Goal: Information Seeking & Learning: Understand process/instructions

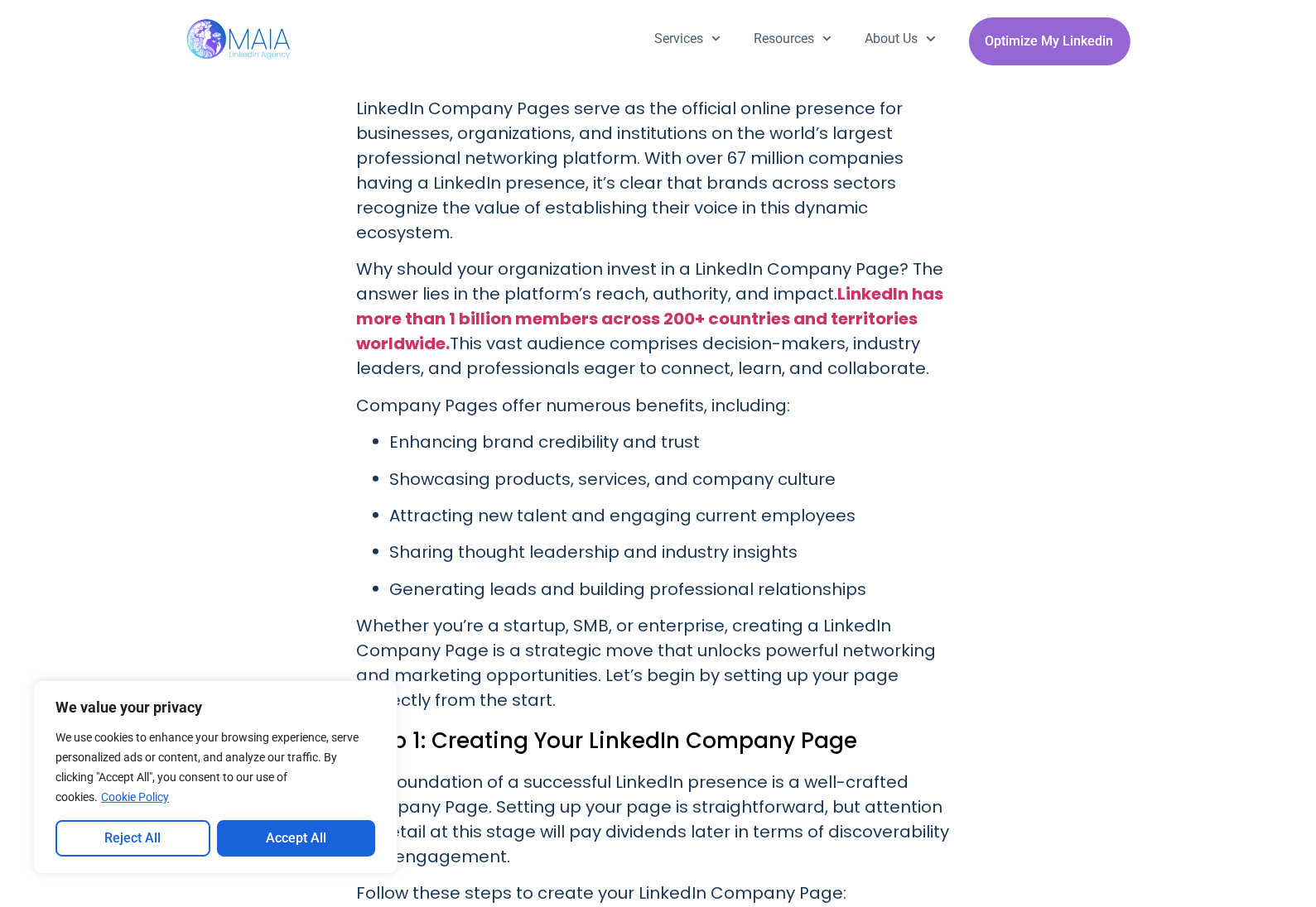
scroll to position [1076, 0]
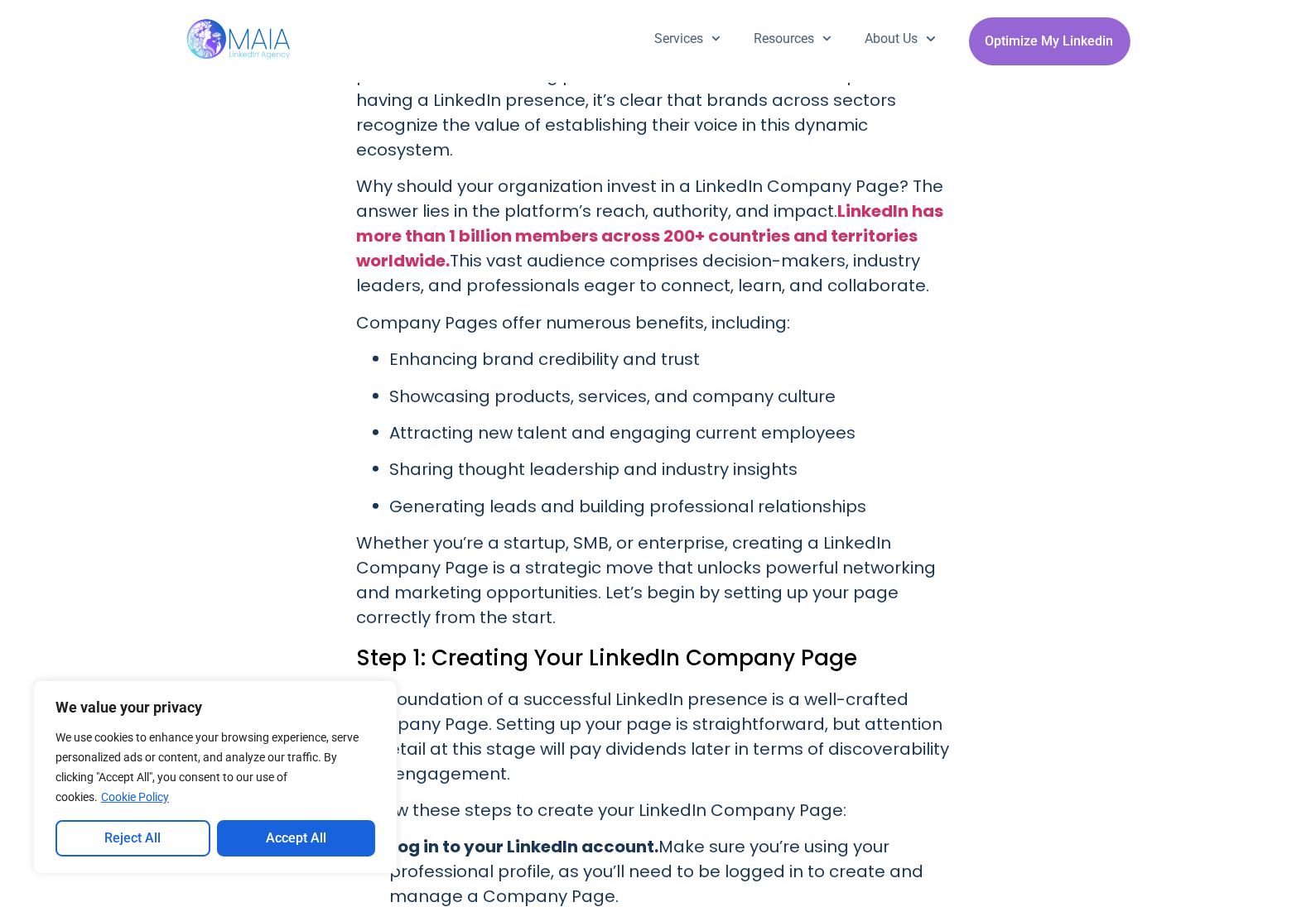
drag, startPoint x: 298, startPoint y: 447, endPoint x: 286, endPoint y: 414, distance: 35.1
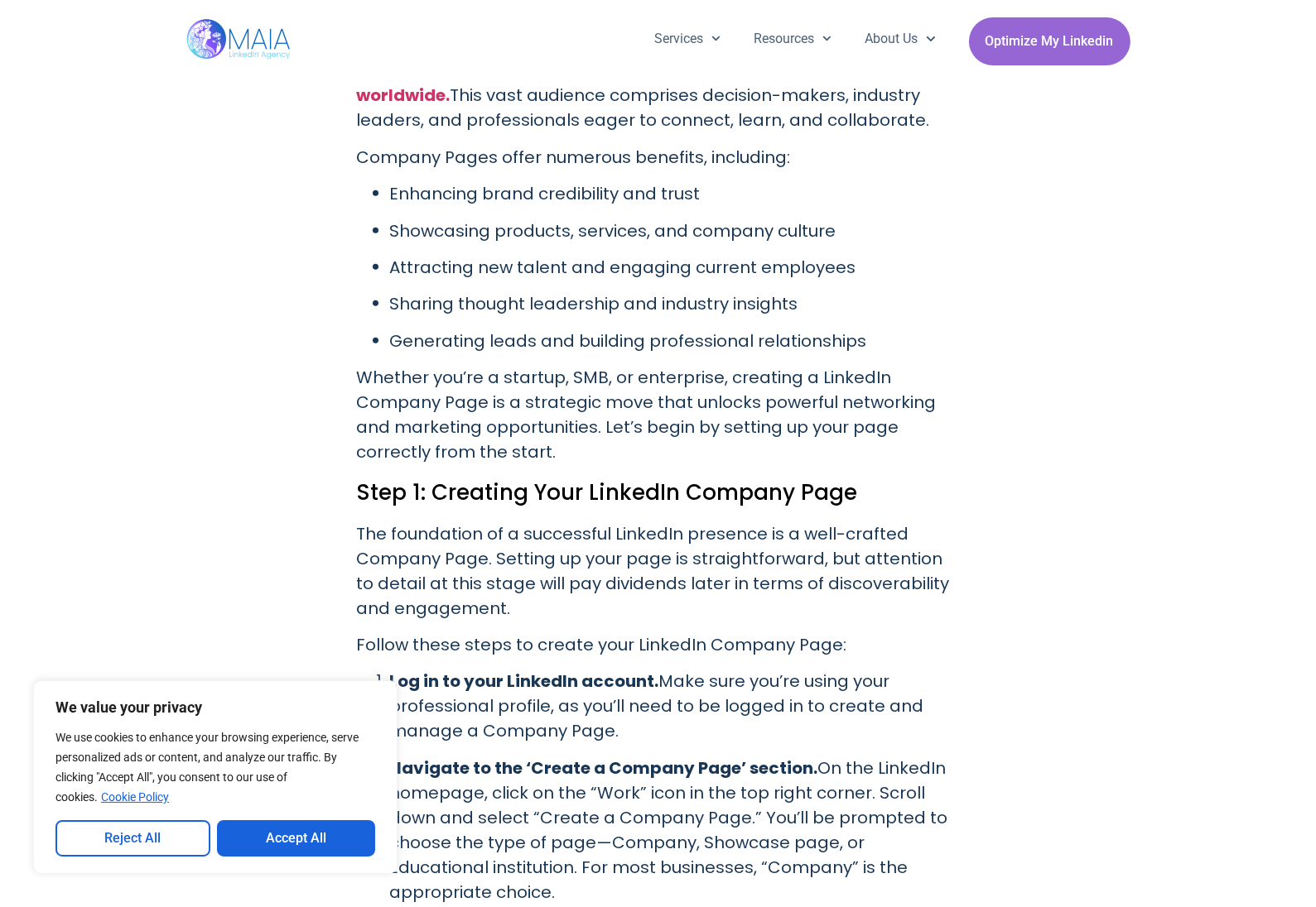
scroll to position [1324, 0]
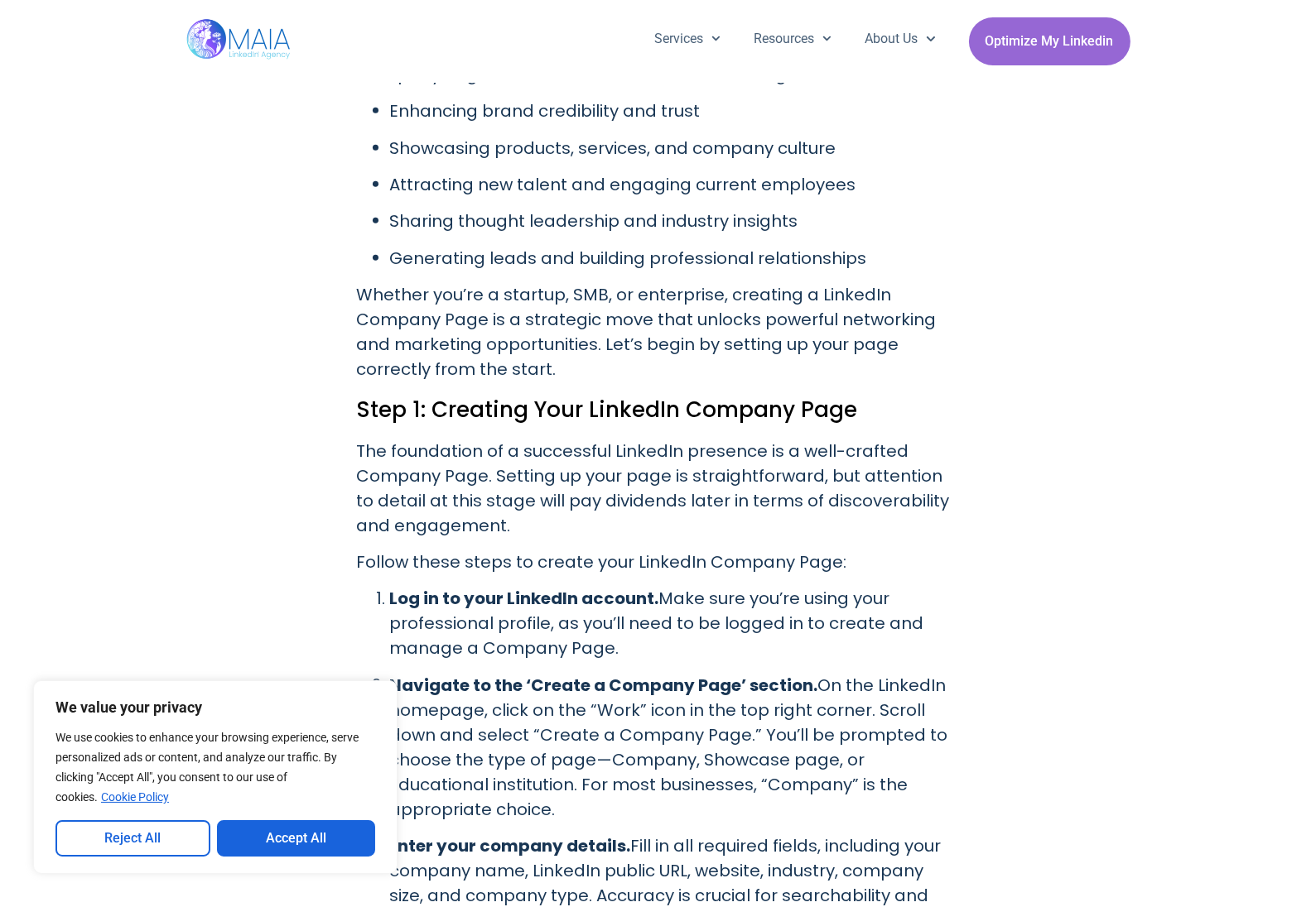
drag, startPoint x: 286, startPoint y: 414, endPoint x: 279, endPoint y: 395, distance: 20.2
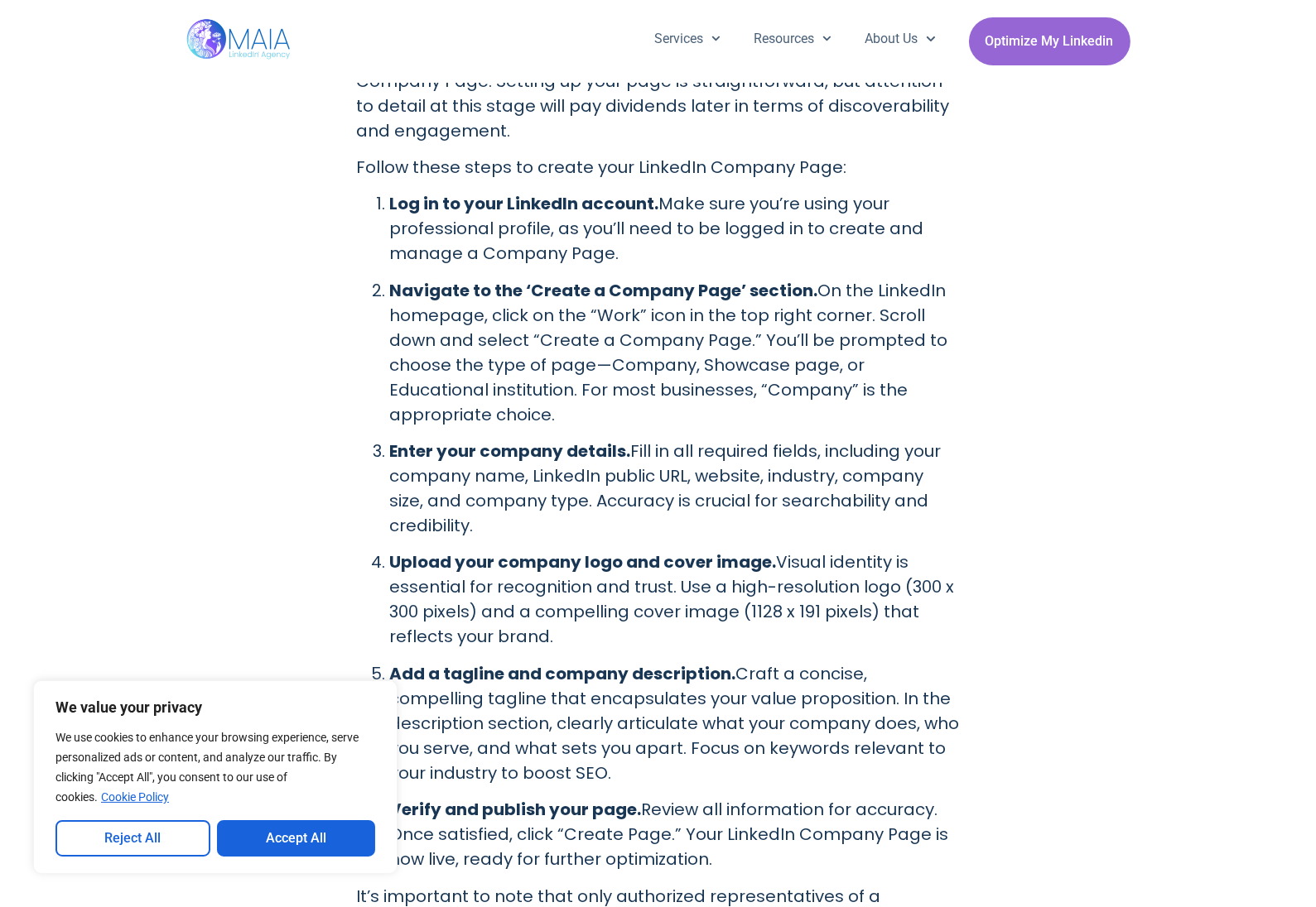
scroll to position [1738, 0]
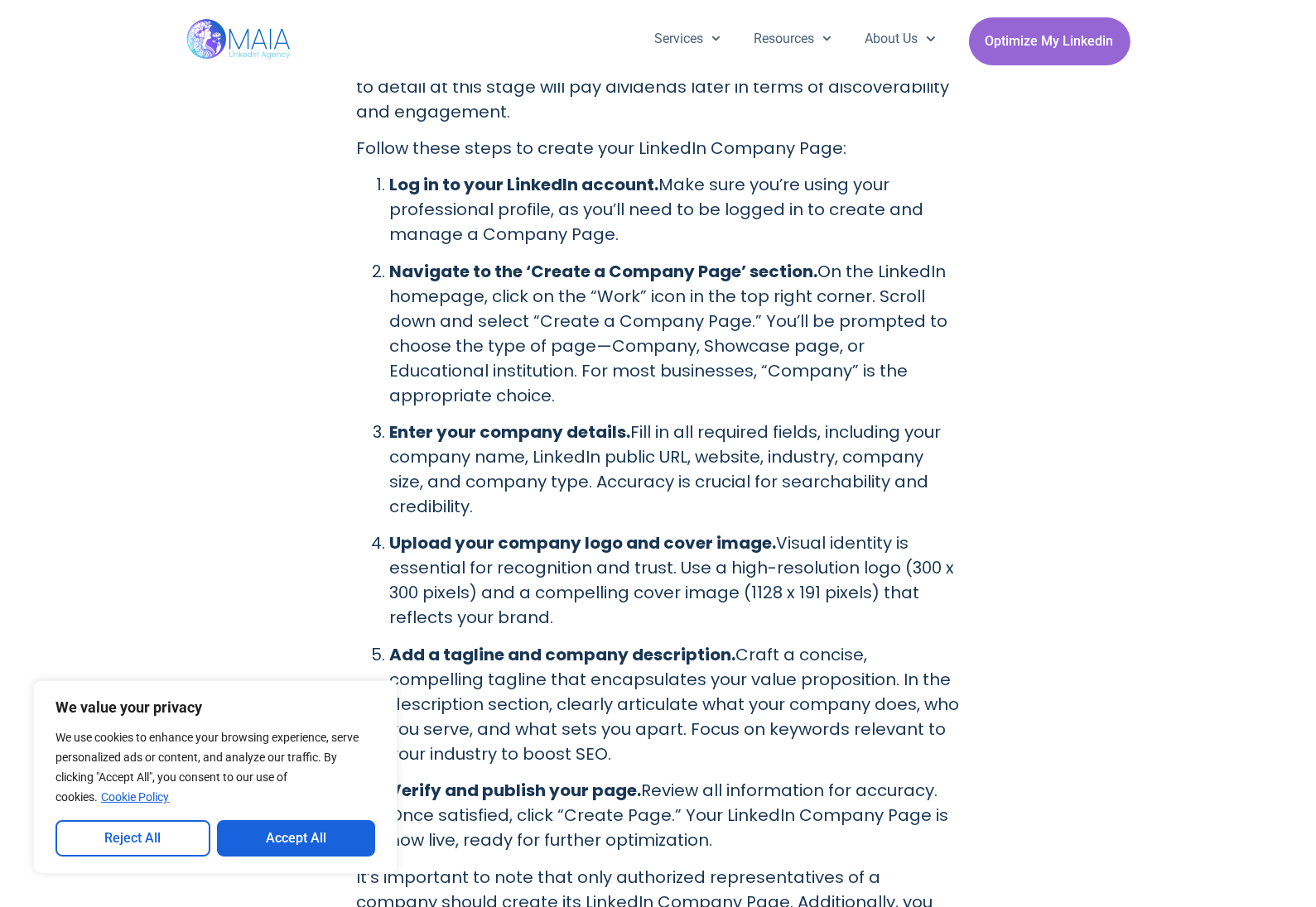
drag, startPoint x: 164, startPoint y: 346, endPoint x: 176, endPoint y: 328, distance: 21.6
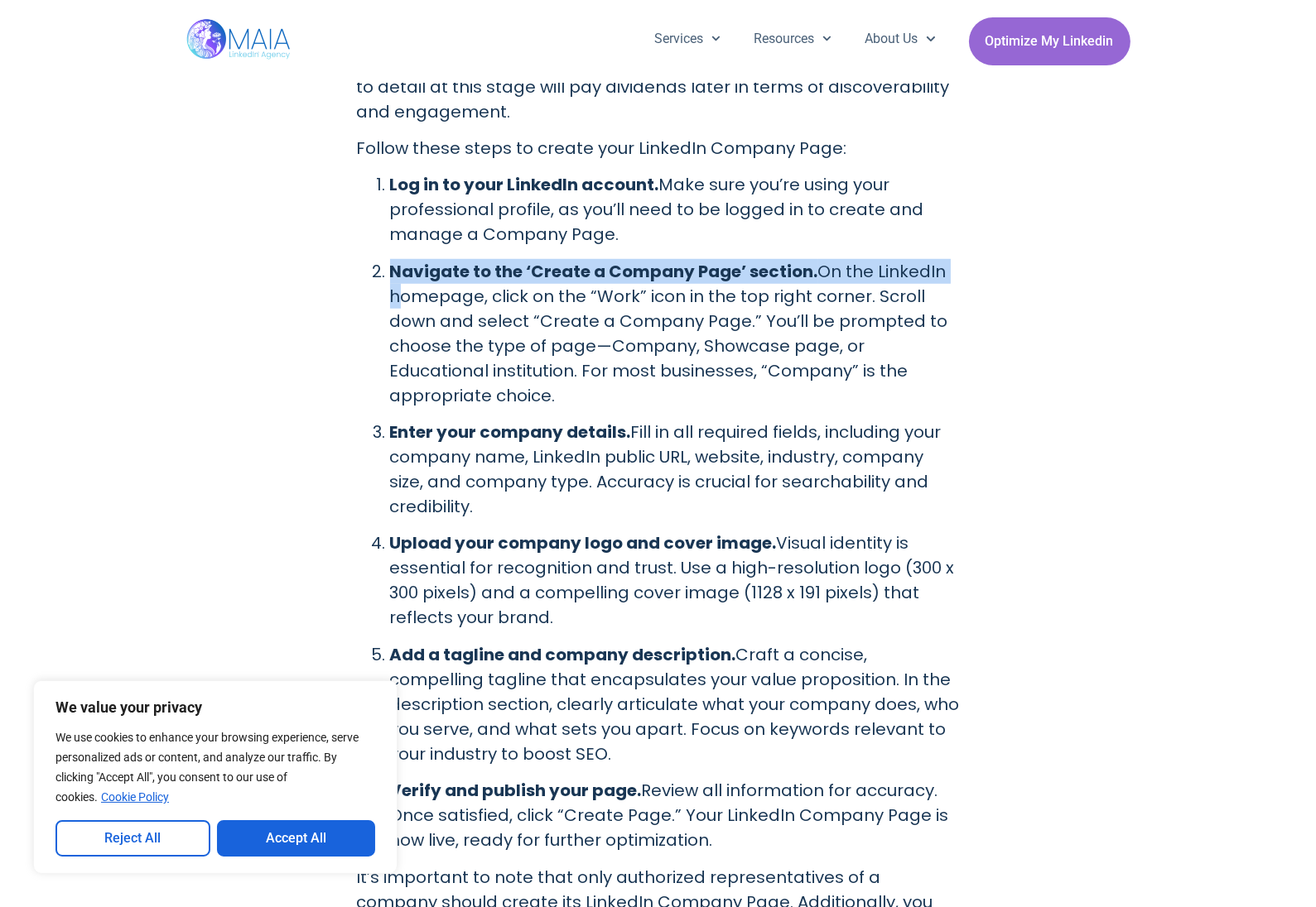
drag, startPoint x: 176, startPoint y: 328, endPoint x: 206, endPoint y: 266, distance: 68.9
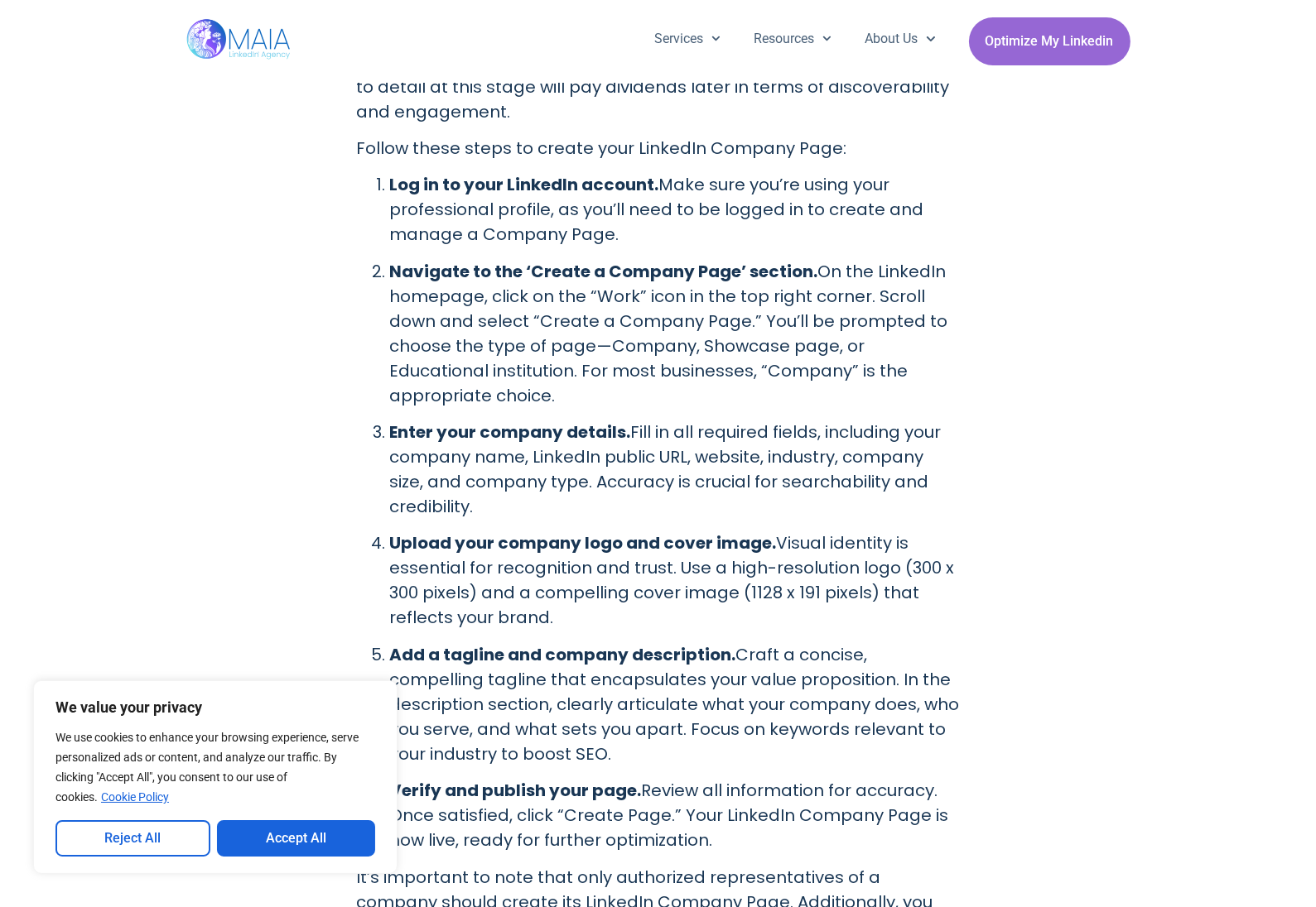
drag, startPoint x: 206, startPoint y: 266, endPoint x: 189, endPoint y: 374, distance: 109.3
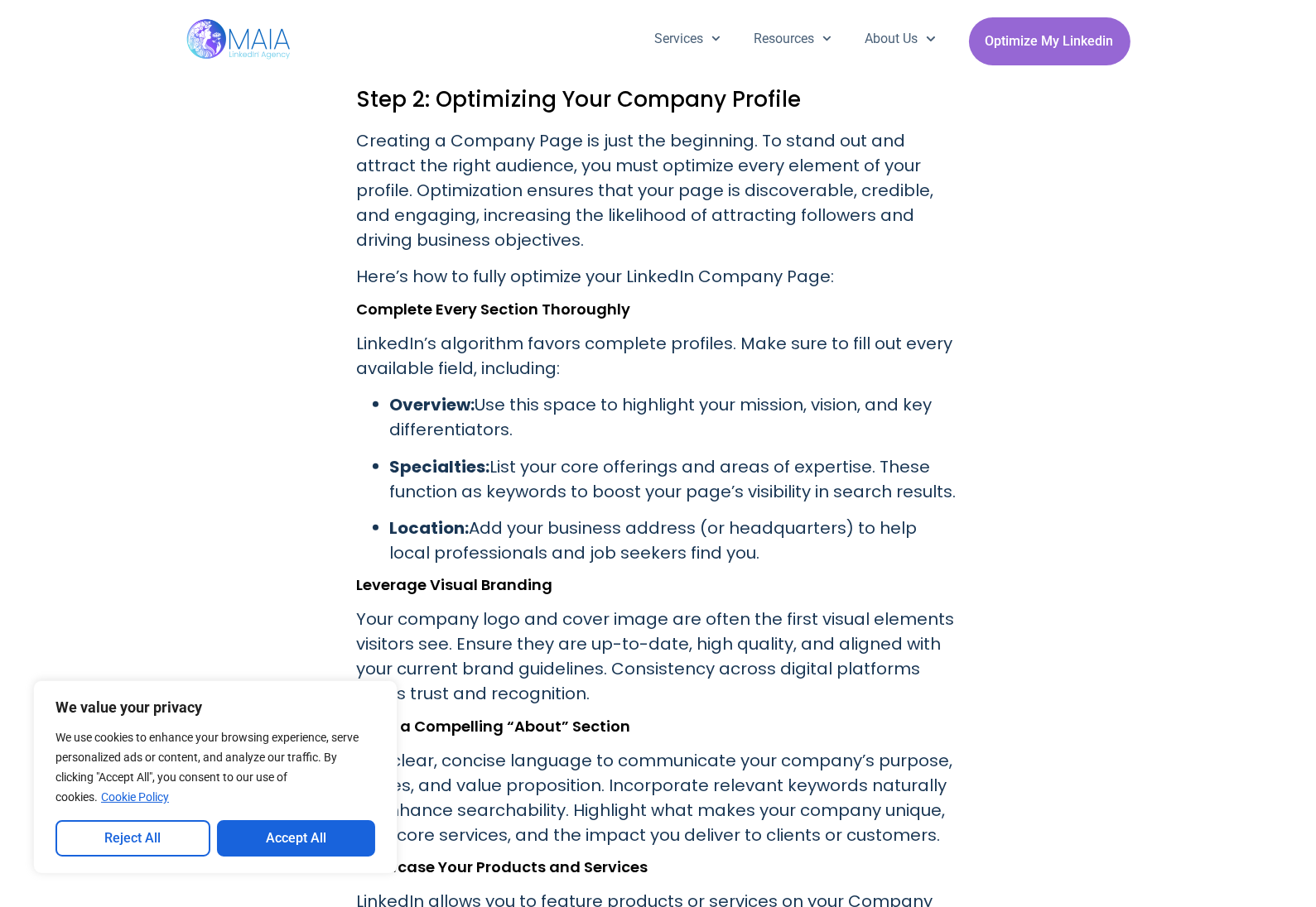
scroll to position [2648, 0]
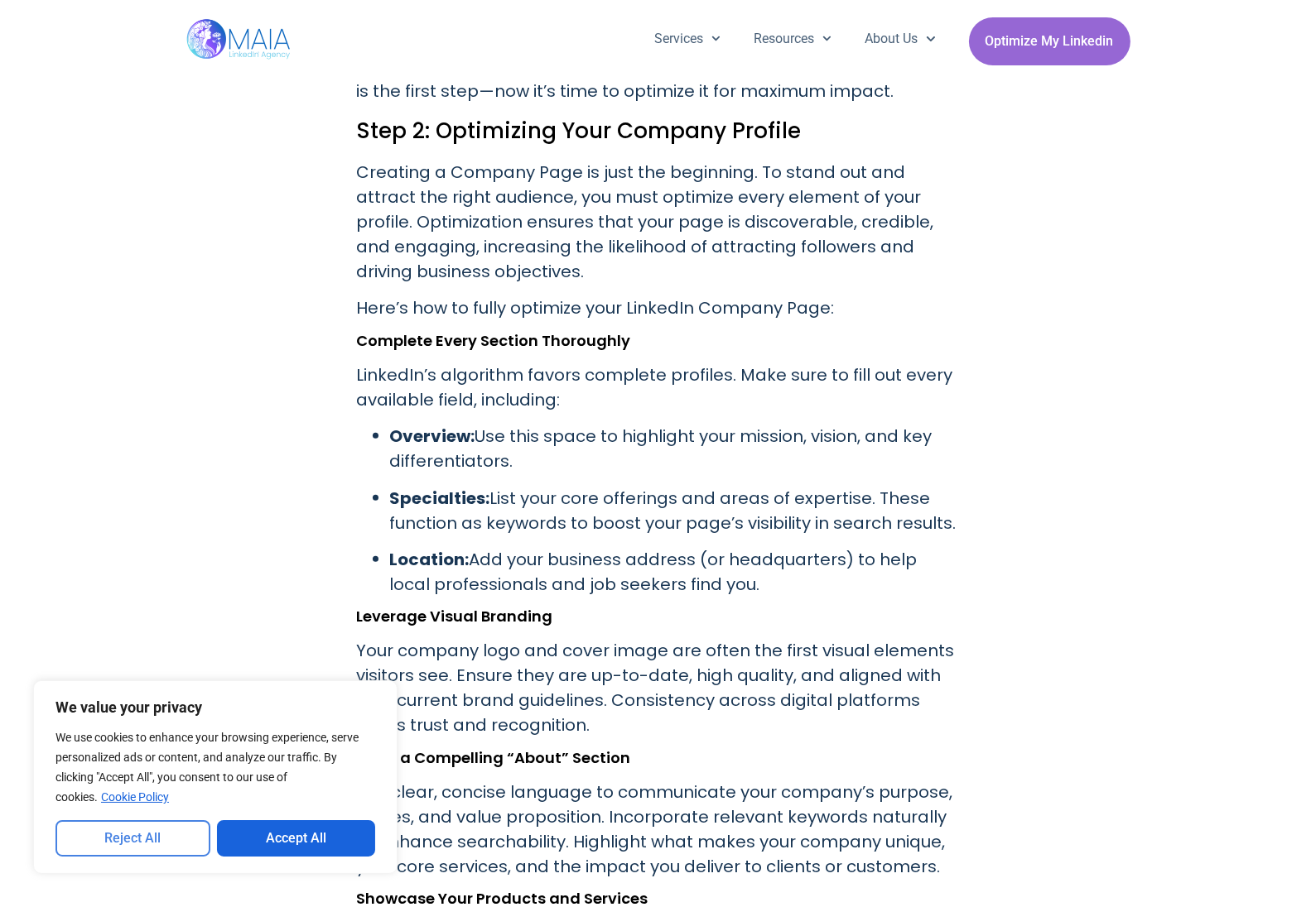
click at [155, 840] on button "Reject All" at bounding box center [132, 839] width 155 height 36
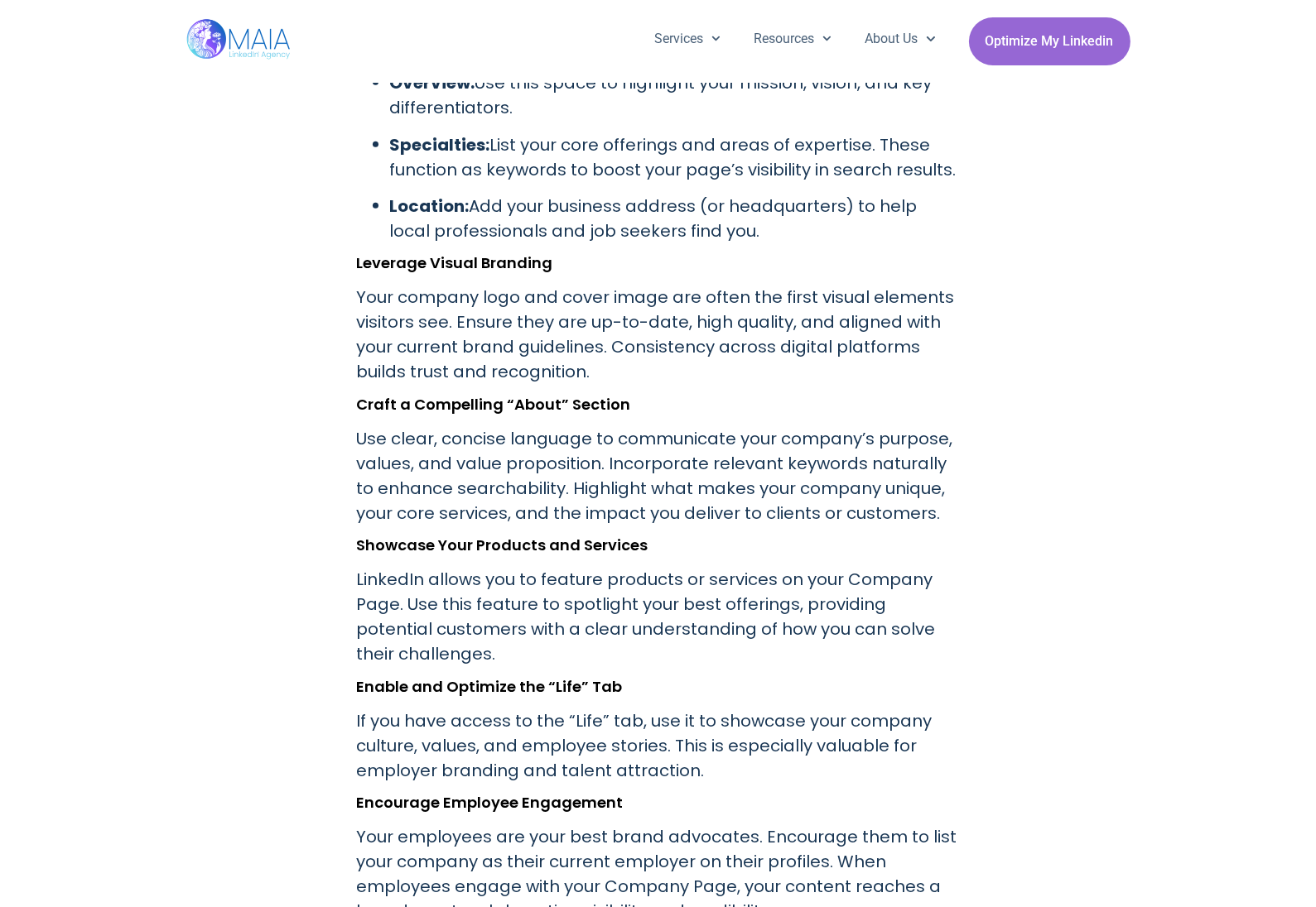
scroll to position [2979, 0]
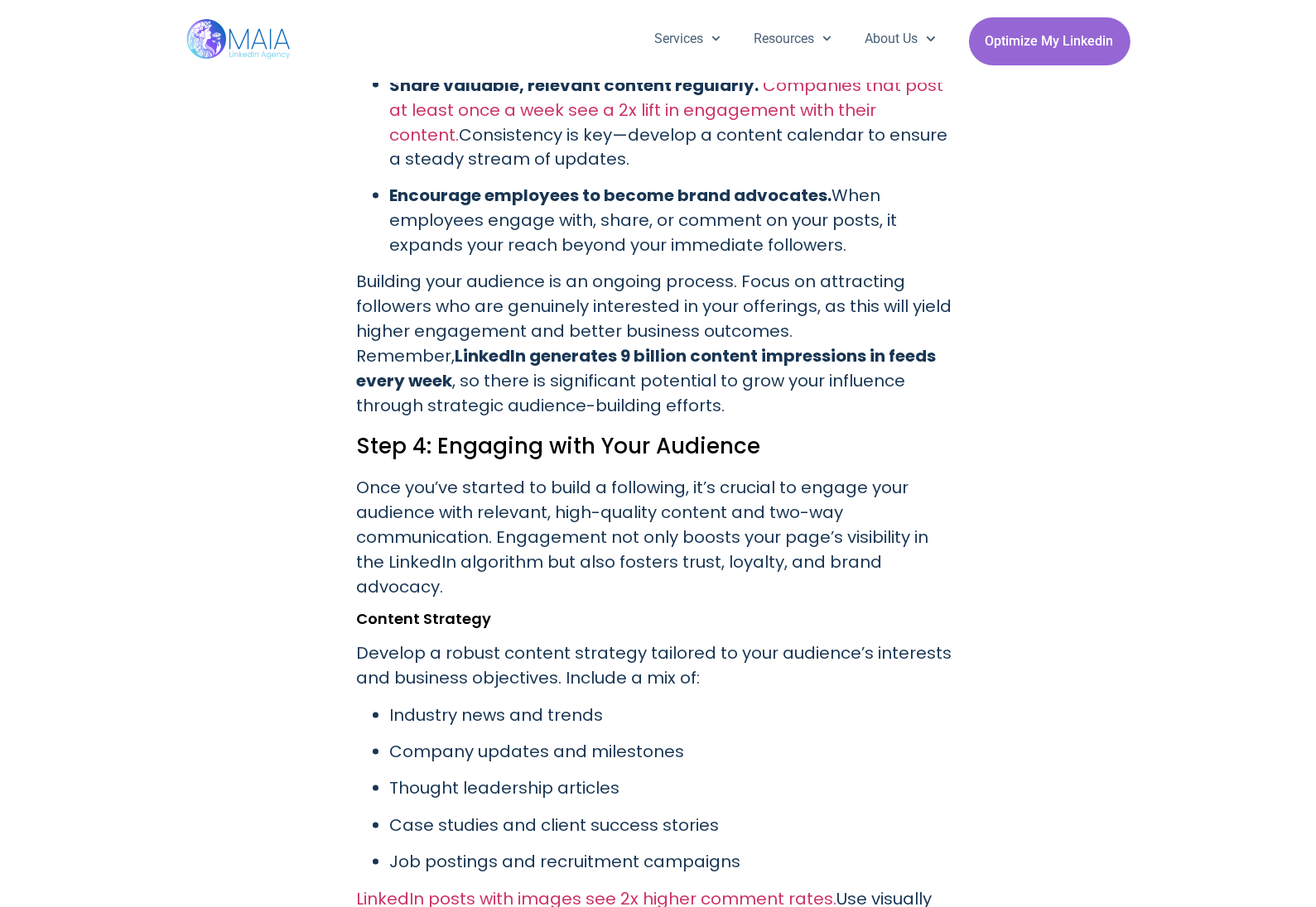
scroll to position [4481, 0]
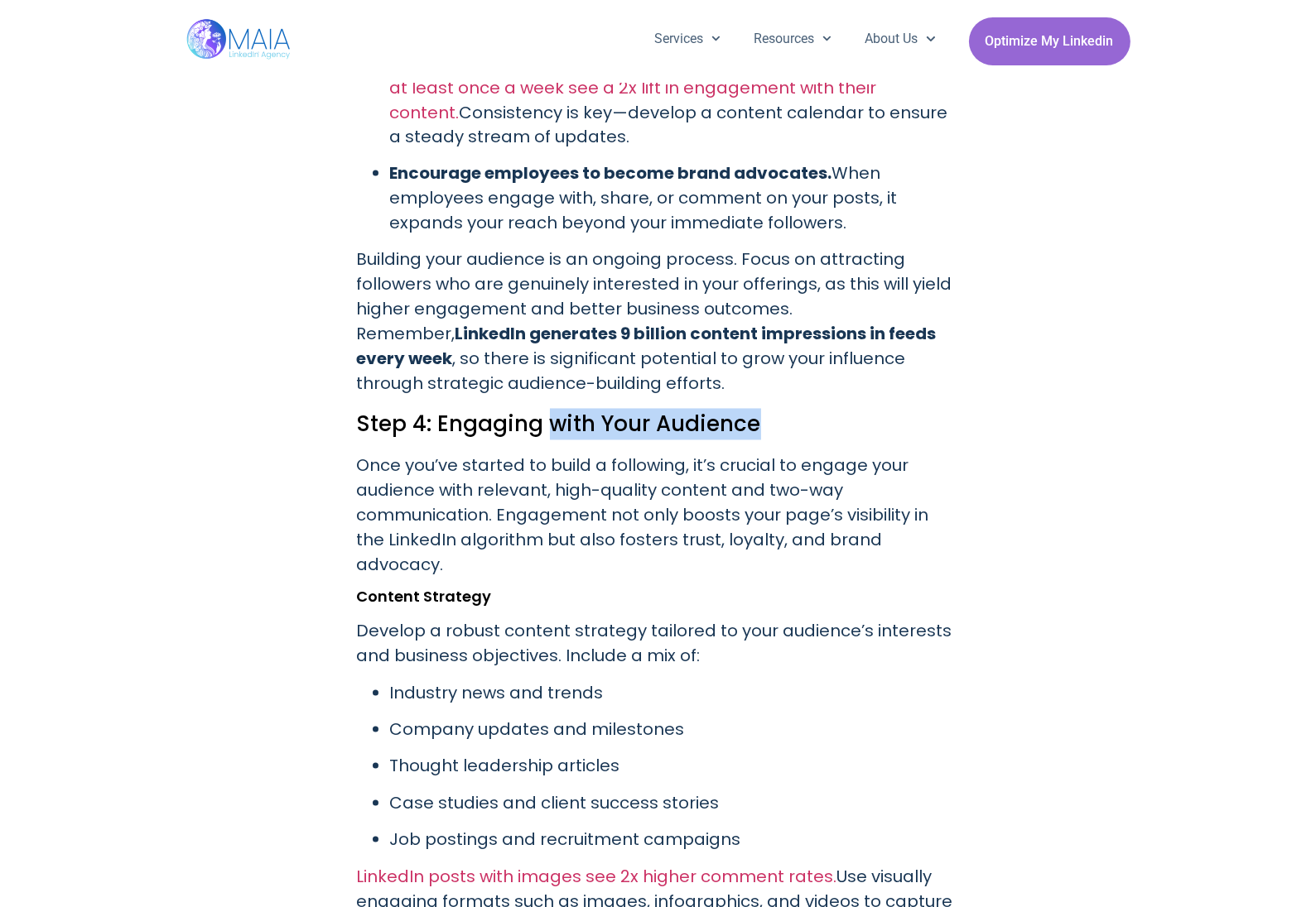
drag, startPoint x: 544, startPoint y: 398, endPoint x: 753, endPoint y: 396, distance: 209.0
click at [753, 409] on h2 "Step 4: Engaging with Your Audience" at bounding box center [658, 424] width 603 height 31
drag, startPoint x: 753, startPoint y: 396, endPoint x: 756, endPoint y: 408, distance: 12.4
click at [756, 409] on h2 "Step 4: Engaging with Your Audience" at bounding box center [658, 424] width 603 height 31
click at [507, 471] on p "Once you’ve started to build a following, it’s crucial to engage your audience …" at bounding box center [658, 516] width 603 height 124
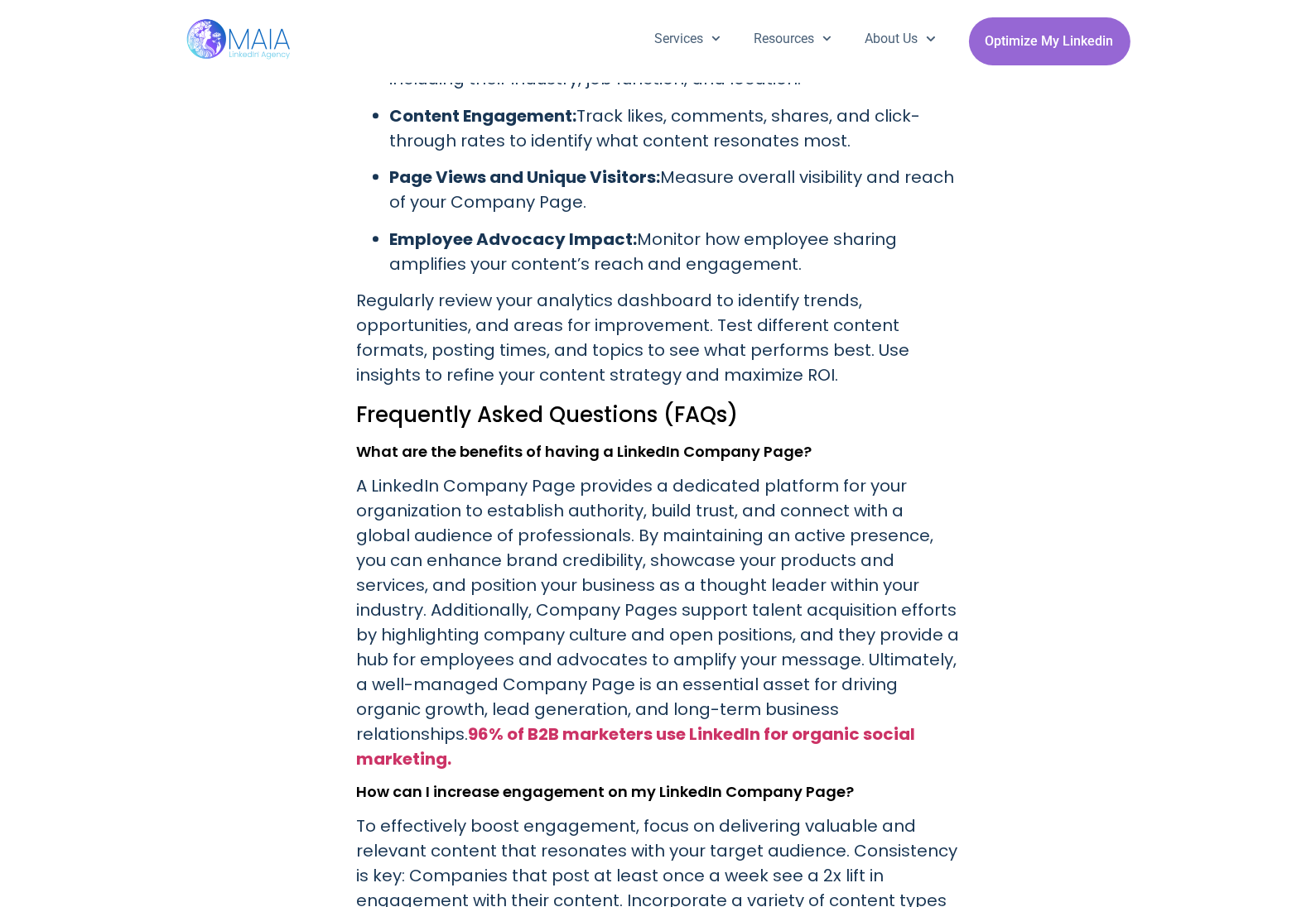
scroll to position [6384, 0]
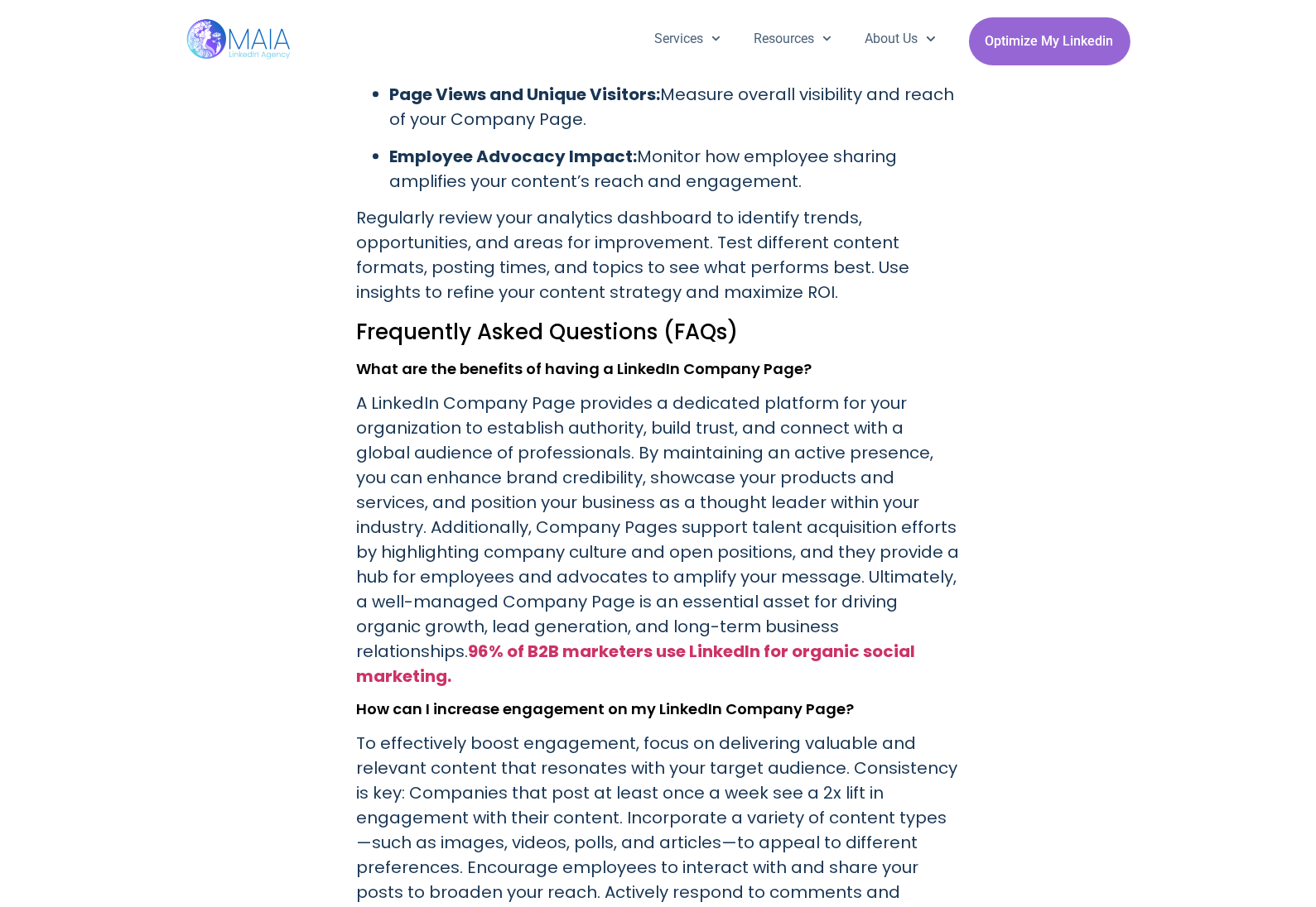
drag, startPoint x: 310, startPoint y: 632, endPoint x: 288, endPoint y: 647, distance: 26.6
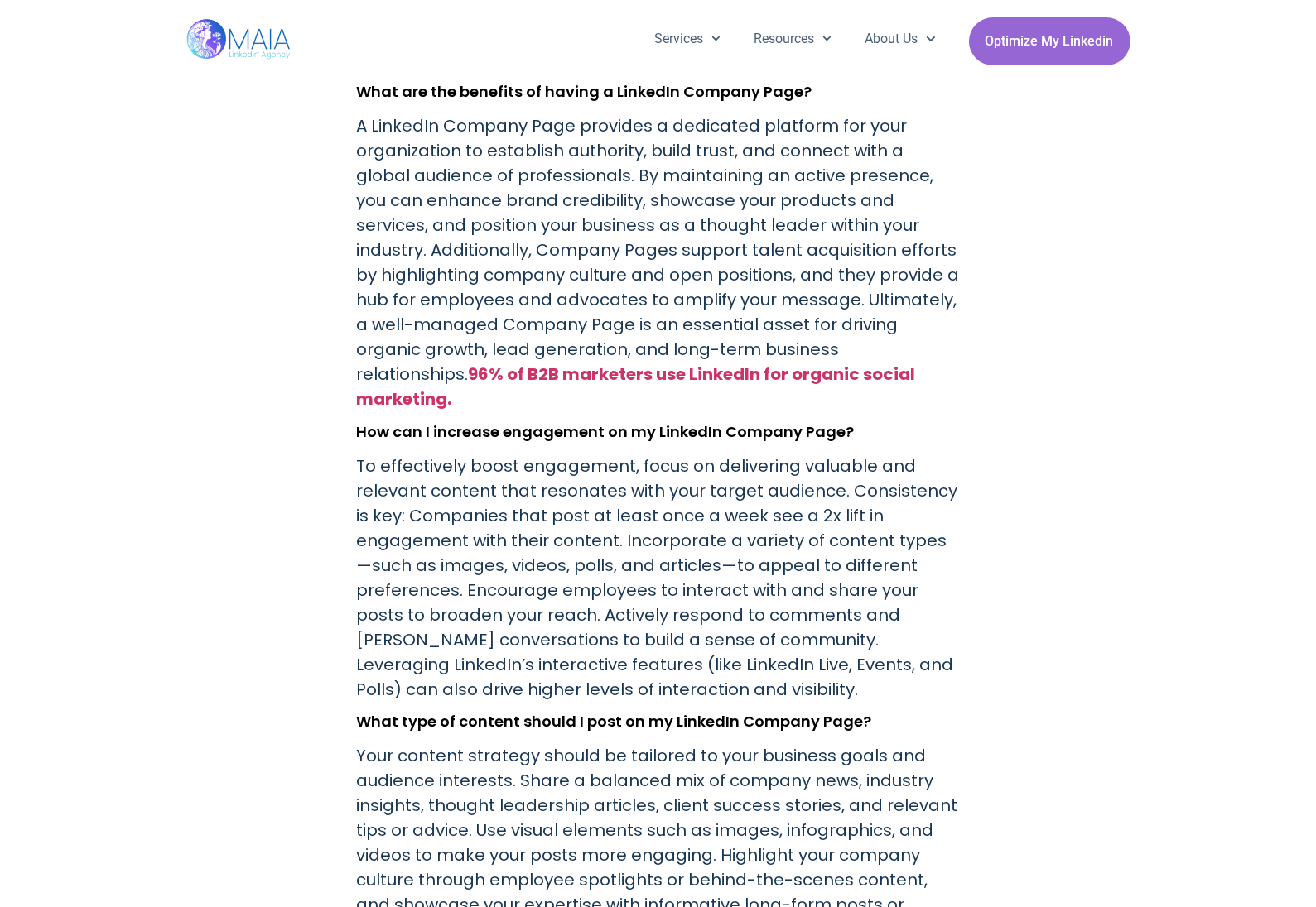
scroll to position [6632, 0]
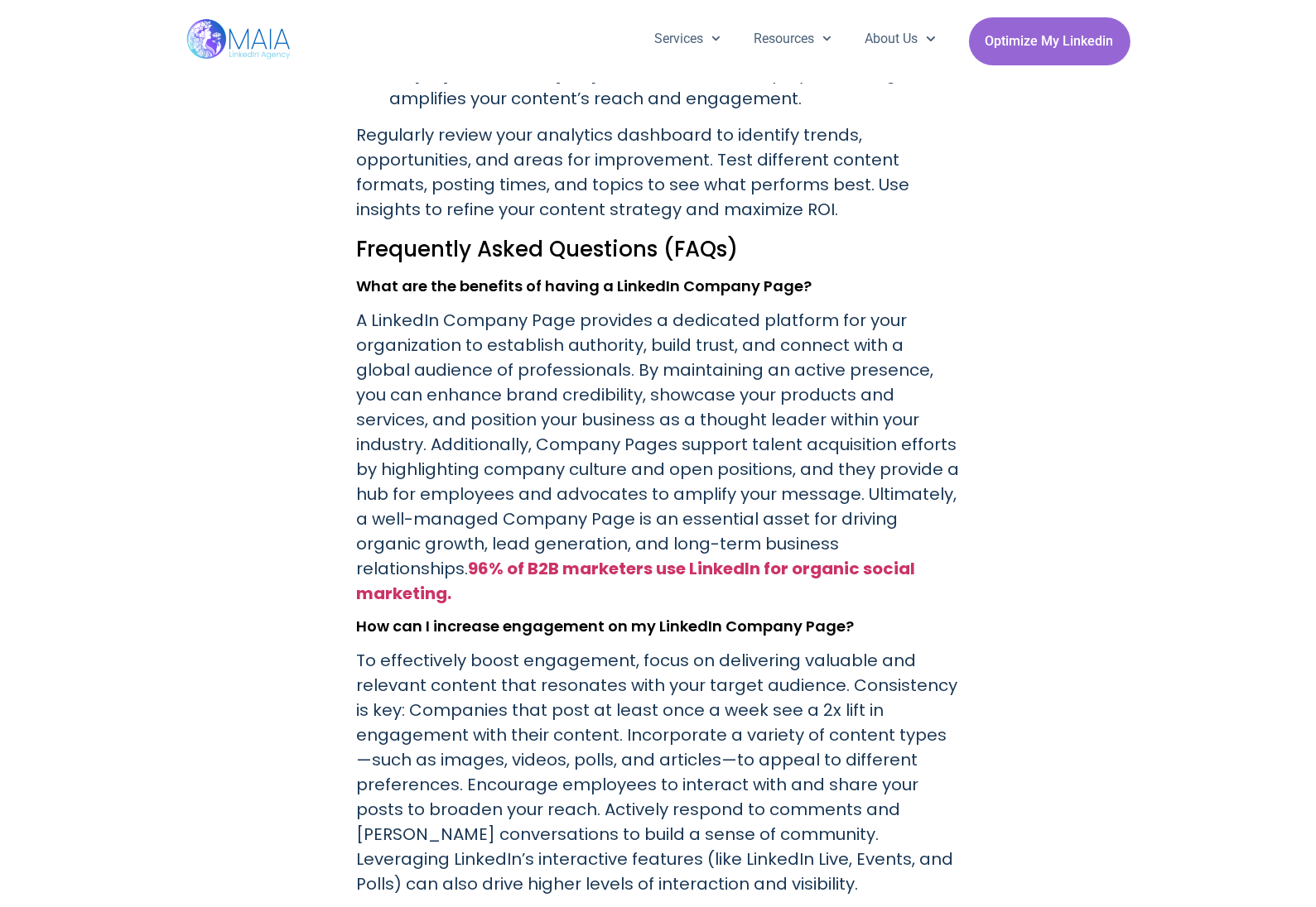
scroll to position [6384, 0]
